Goal: Information Seeking & Learning: Learn about a topic

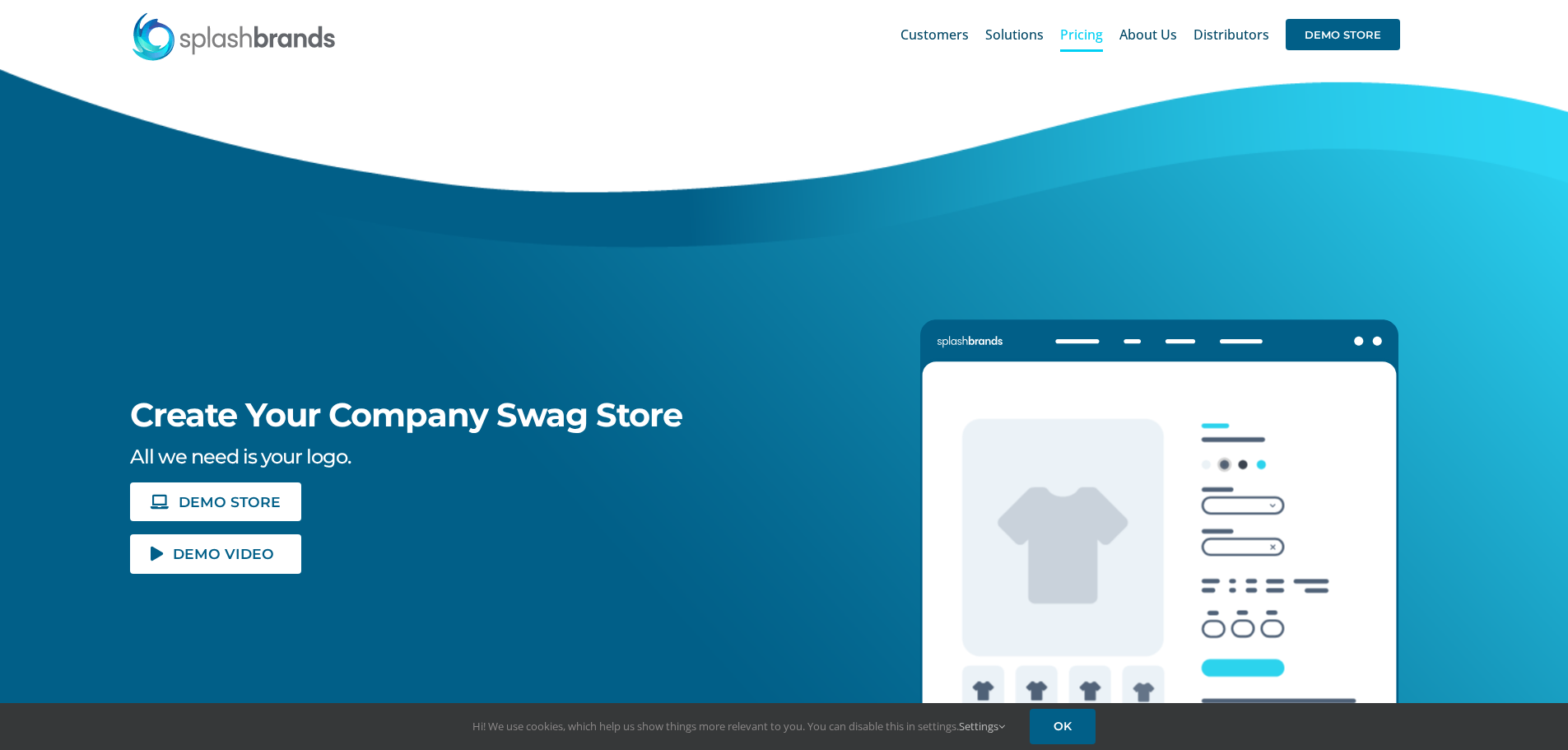
click at [1103, 32] on span "Pricing" at bounding box center [1081, 34] width 43 height 13
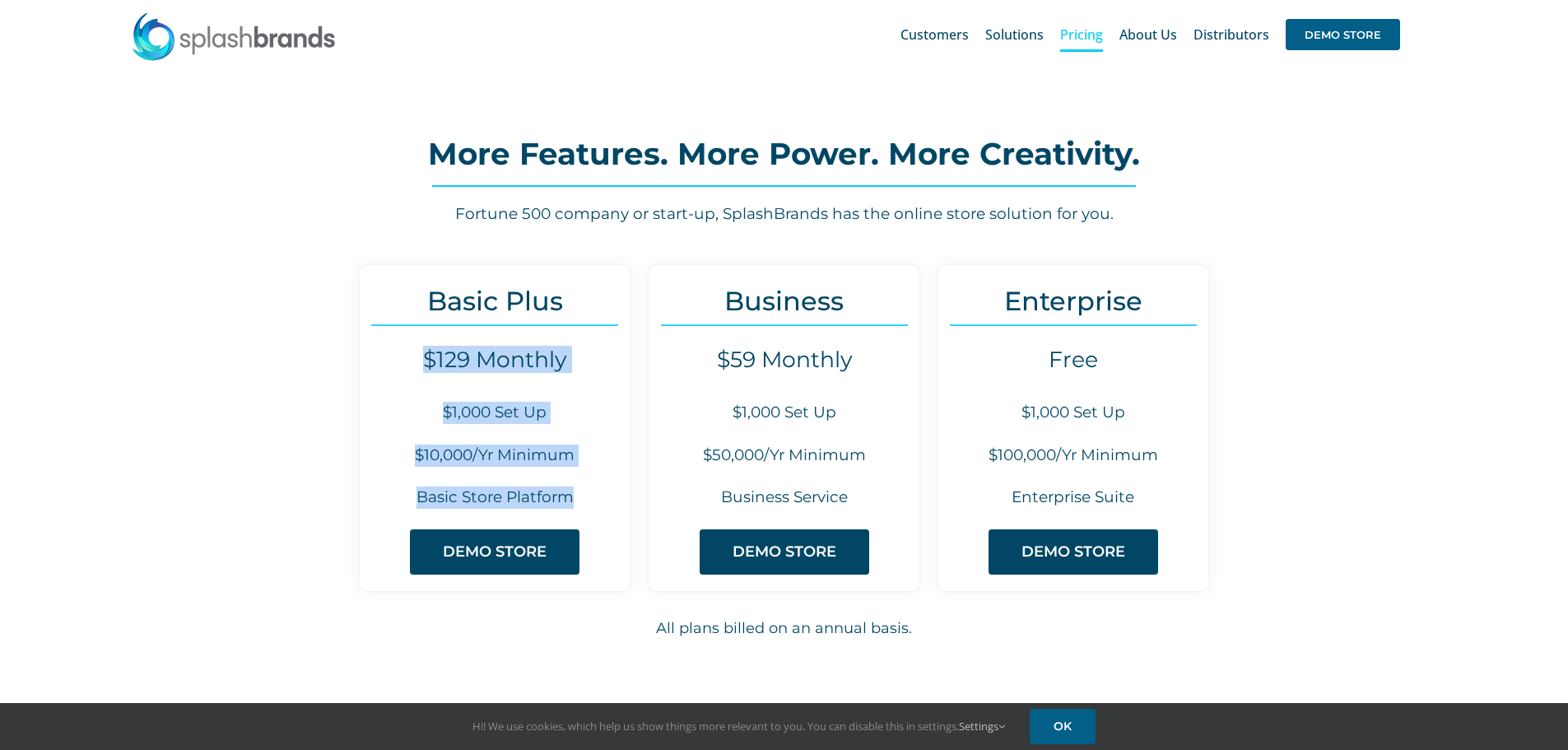
drag, startPoint x: 572, startPoint y: 497, endPoint x: 428, endPoint y: 365, distance: 195.3
click at [428, 365] on div "Basic Plus $129 Monthly $1,000 Set Up $10,000/Yr Minimum Basic Store Platform D…" at bounding box center [494, 428] width 272 height 327
click at [589, 495] on h6 "Basic Store Platform" at bounding box center [494, 497] width 270 height 22
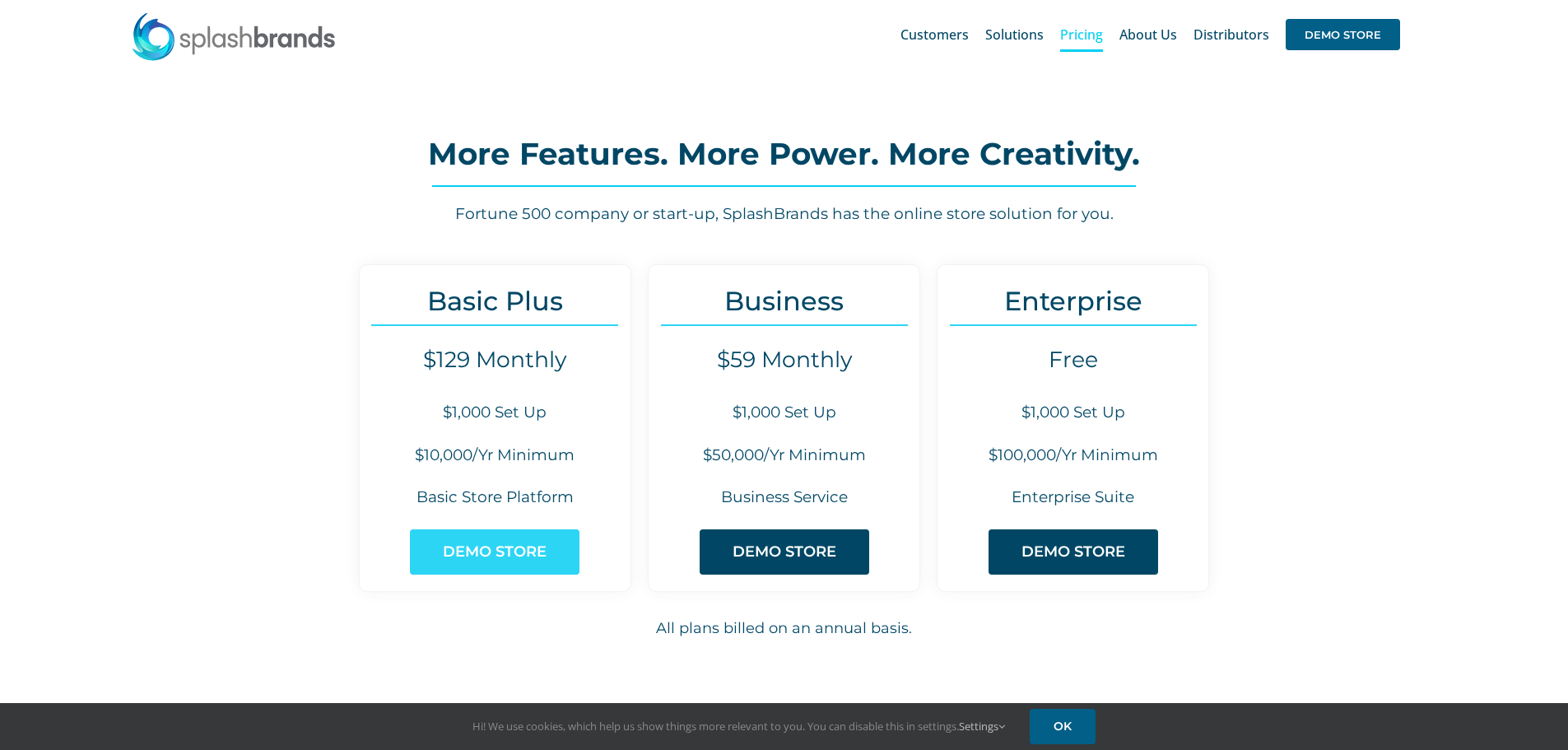
click at [478, 559] on span "DEMO STORE" at bounding box center [494, 551] width 104 height 18
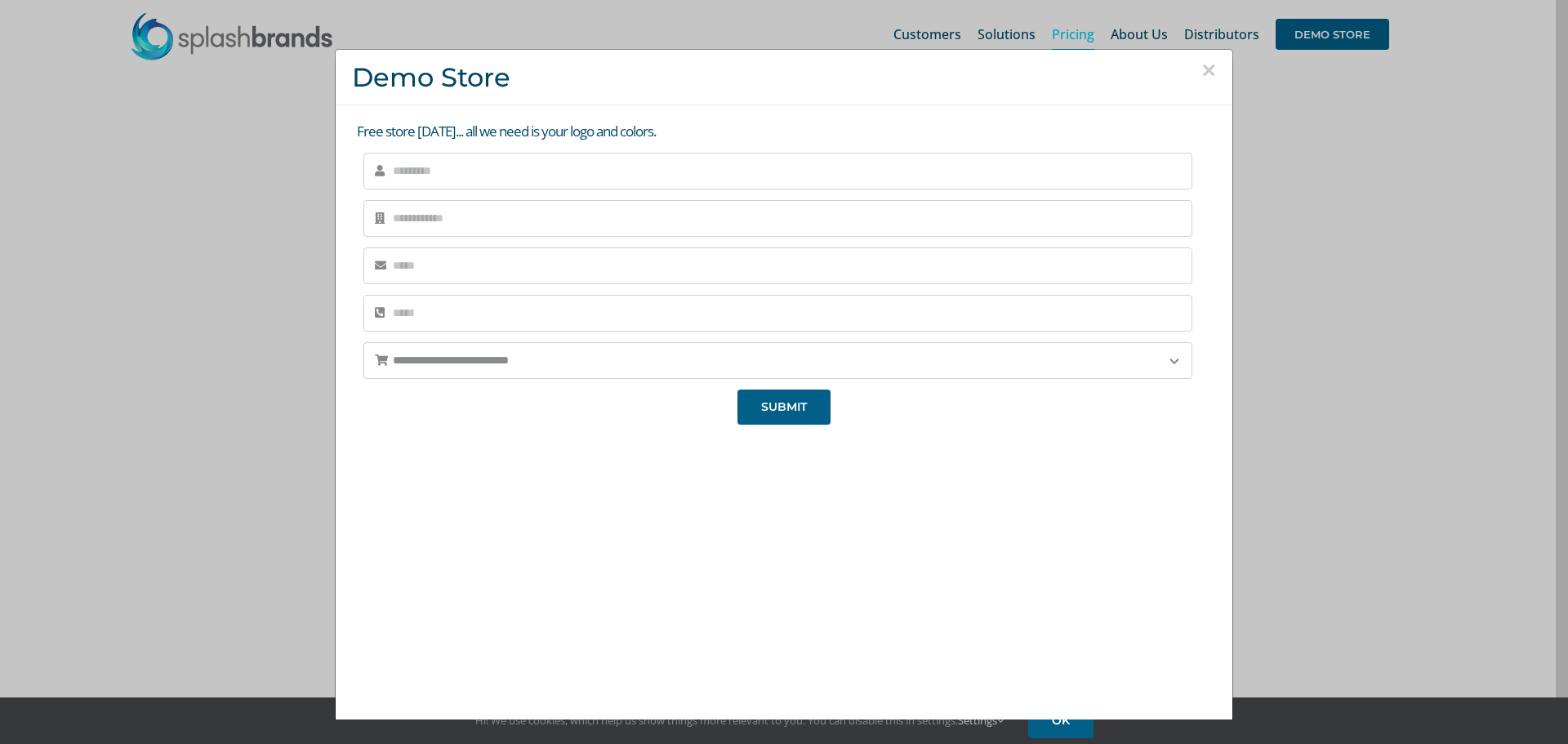
click at [1202, 72] on button "×" at bounding box center [1209, 70] width 15 height 25
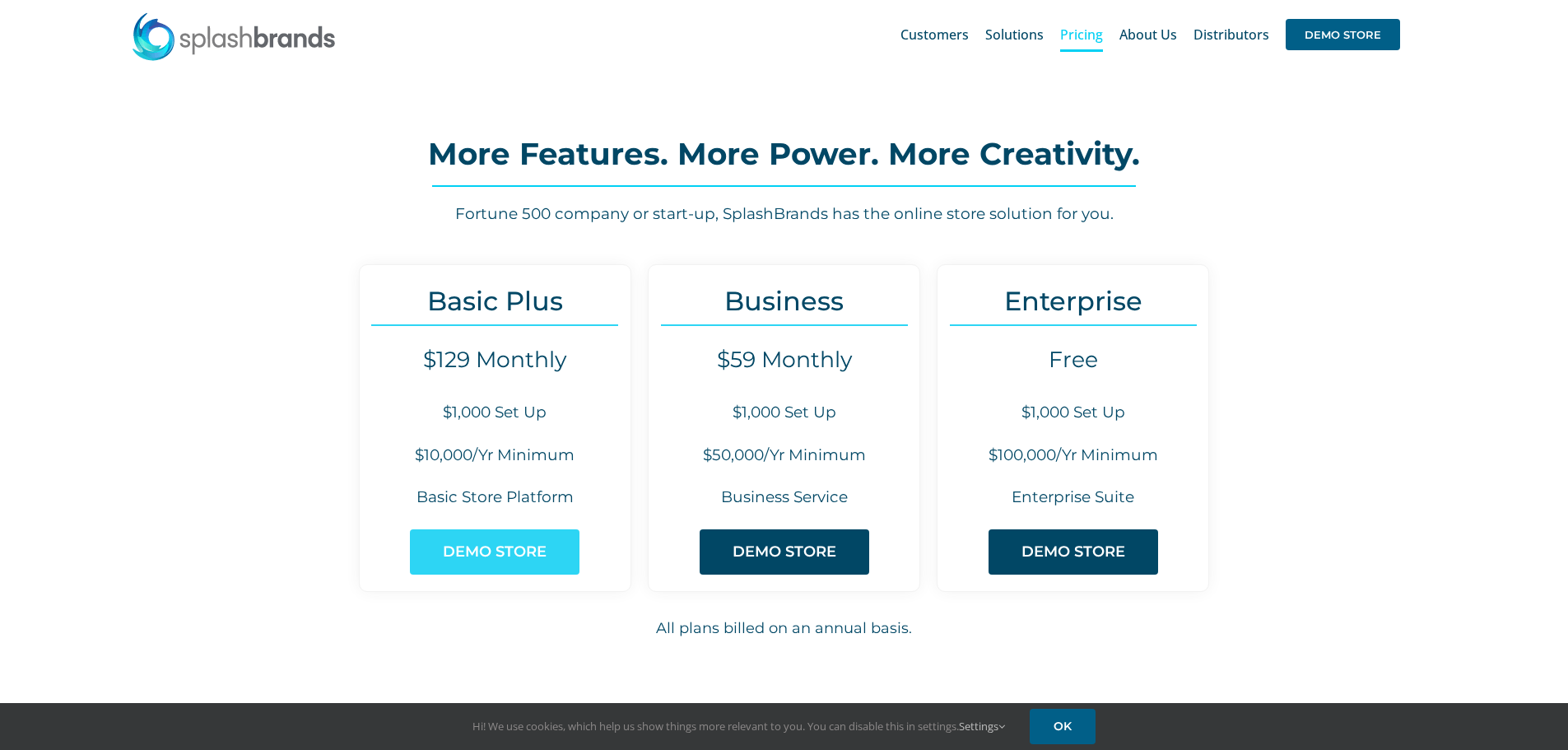
click at [450, 559] on span "DEMO STORE" at bounding box center [494, 551] width 104 height 18
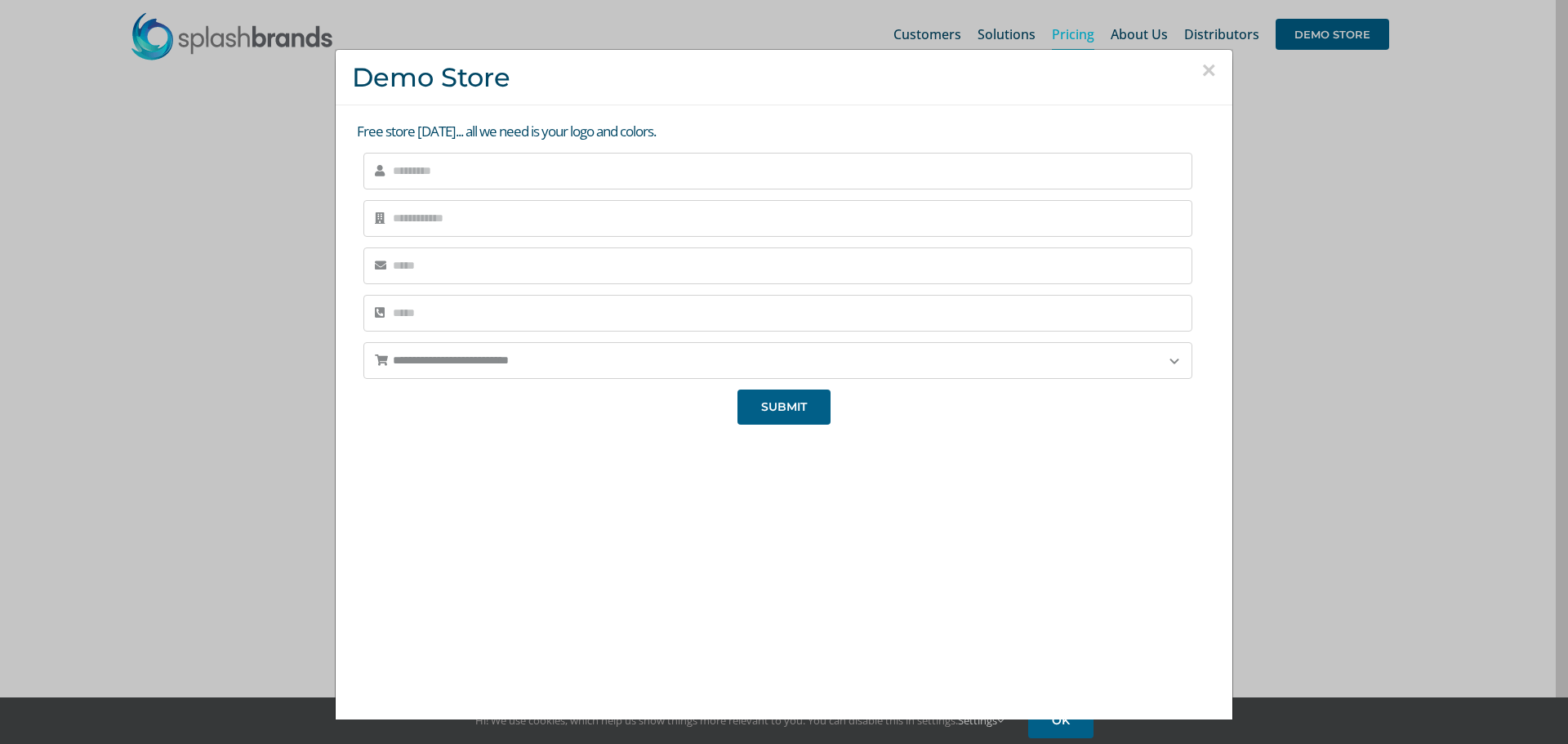
click at [1202, 75] on button "×" at bounding box center [1209, 70] width 15 height 25
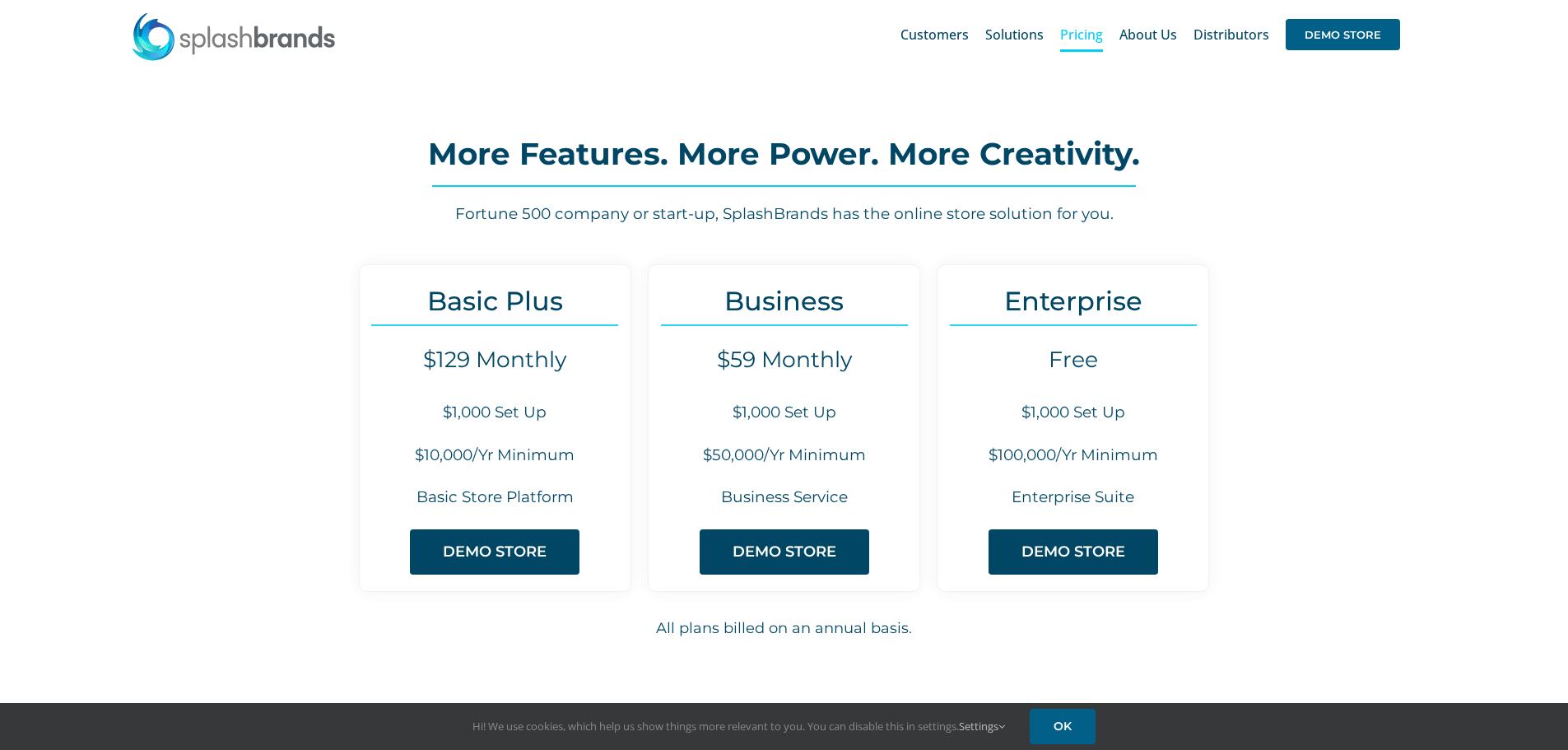
click at [1269, 93] on div "More Features. More Power. More Creativity. Fortune 500 company or start-up, Sp…" at bounding box center [784, 155] width 1568 height 173
click at [1018, 40] on span "Solutions" at bounding box center [1014, 34] width 59 height 13
click at [1030, 103] on span "New Hire Kits" at bounding box center [1039, 102] width 75 height 16
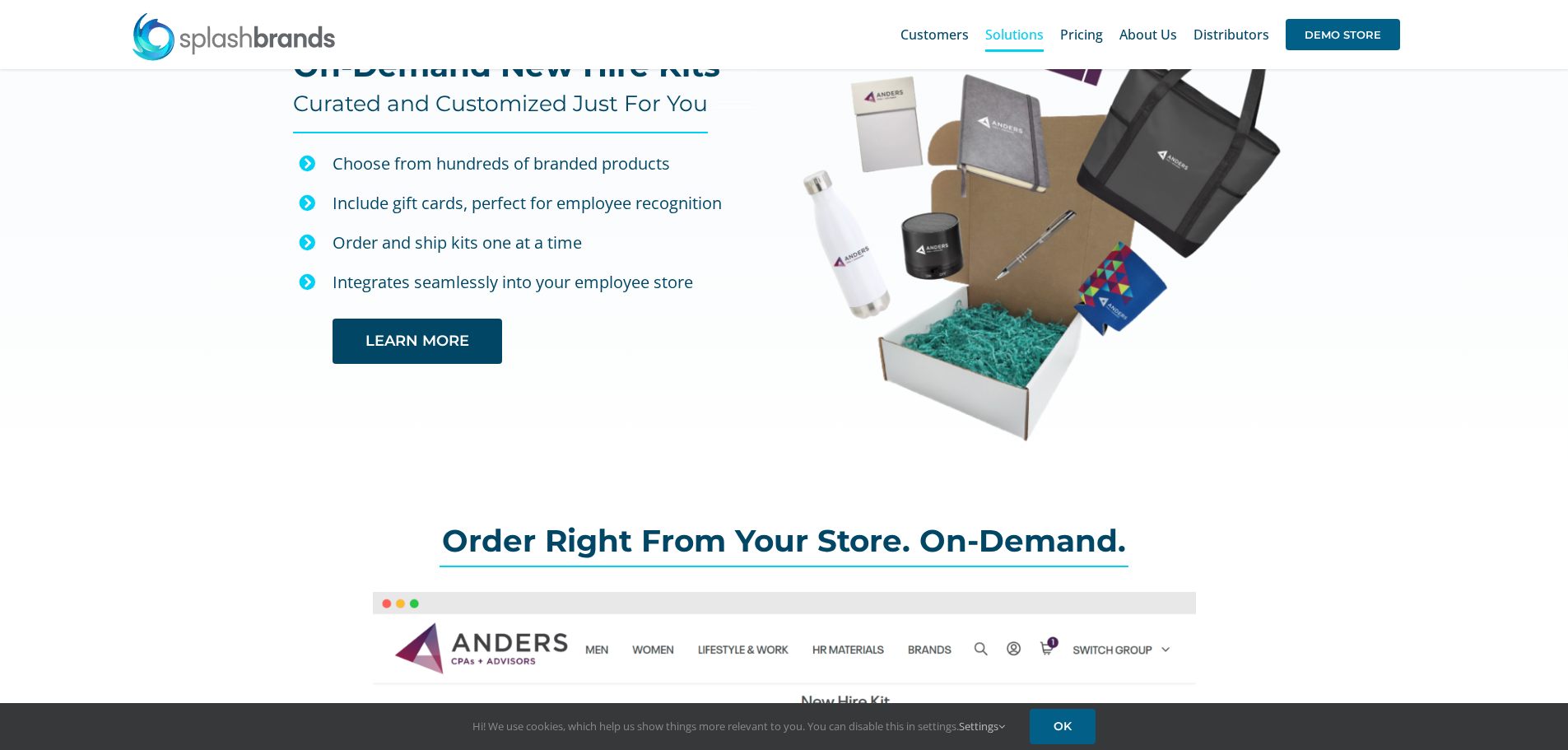
scroll to position [17, 0]
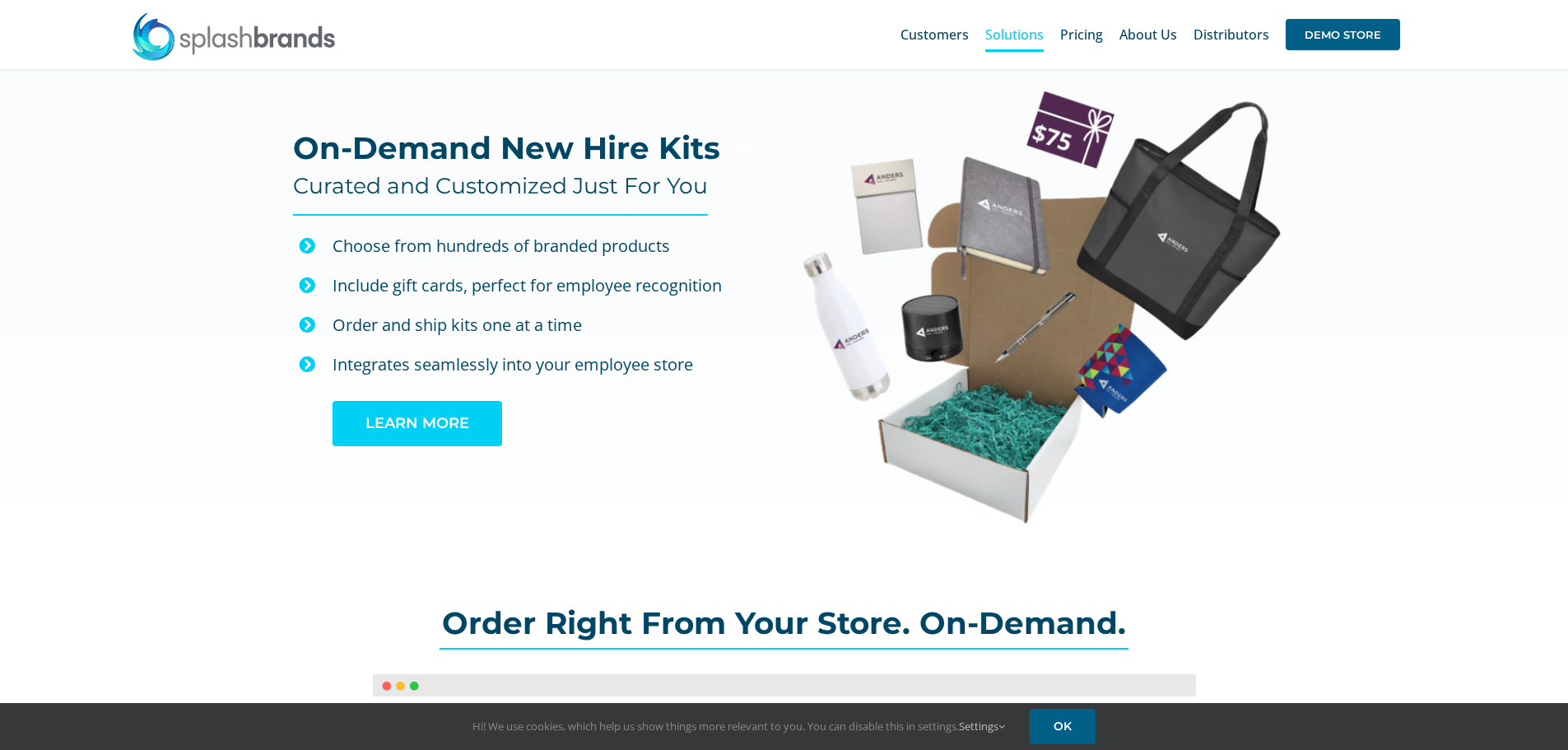
click at [448, 417] on span "LEARN MORE" at bounding box center [417, 423] width 104 height 18
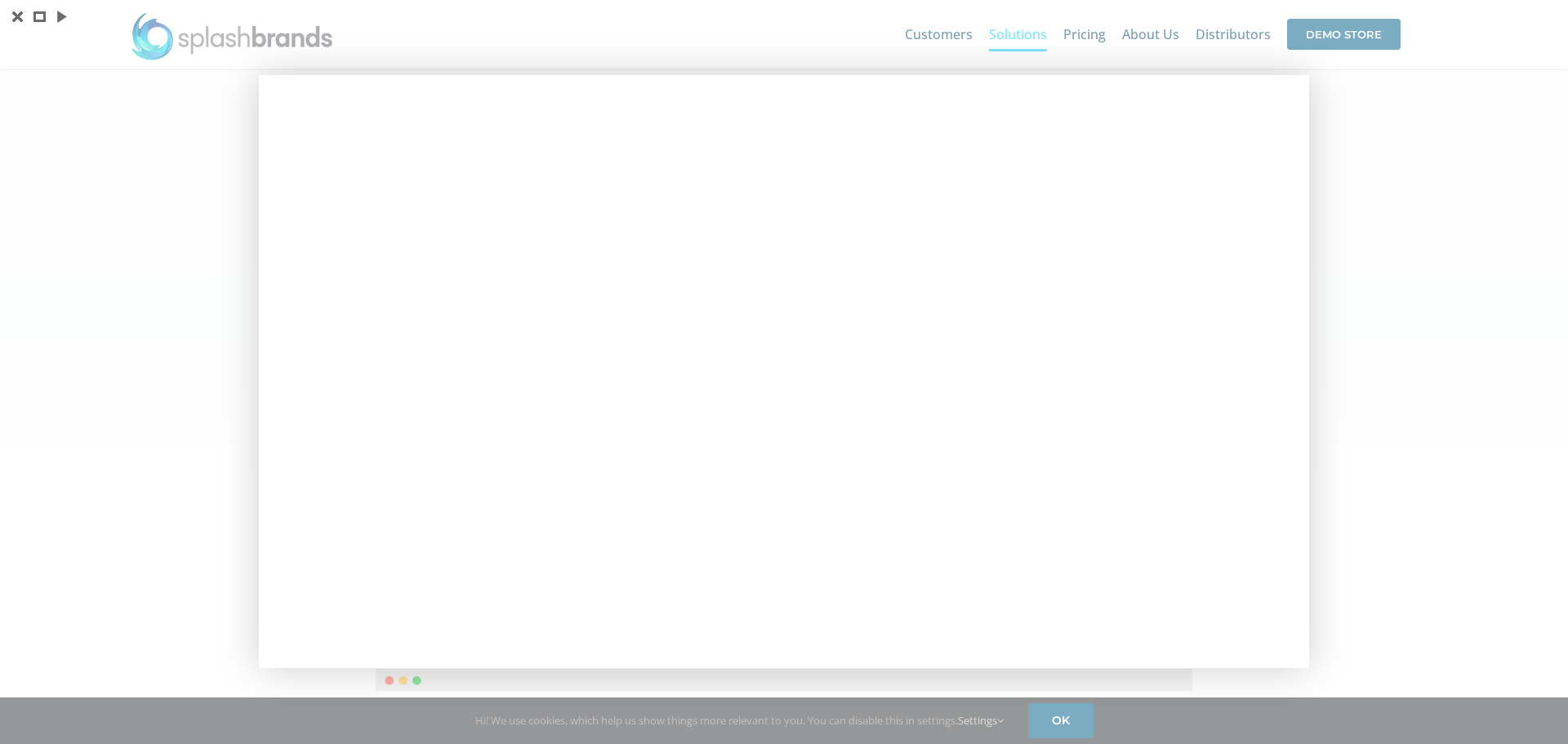
click at [1335, 305] on div at bounding box center [784, 372] width 1568 height 744
